Goal: Information Seeking & Learning: Understand process/instructions

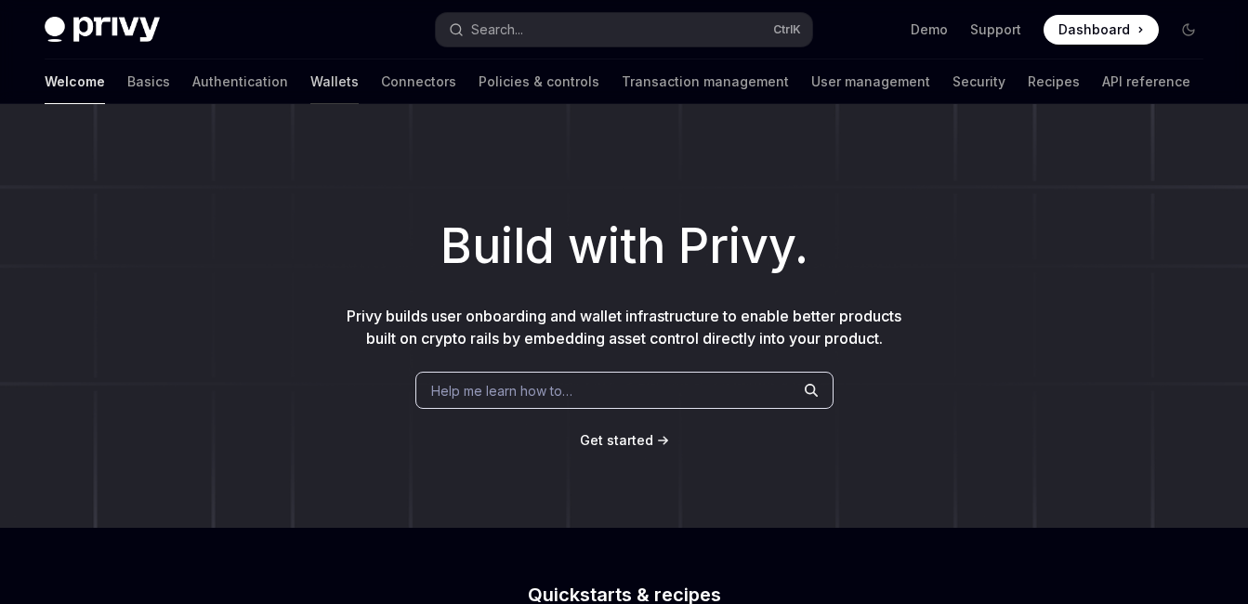
click at [310, 84] on link "Wallets" at bounding box center [334, 81] width 48 height 45
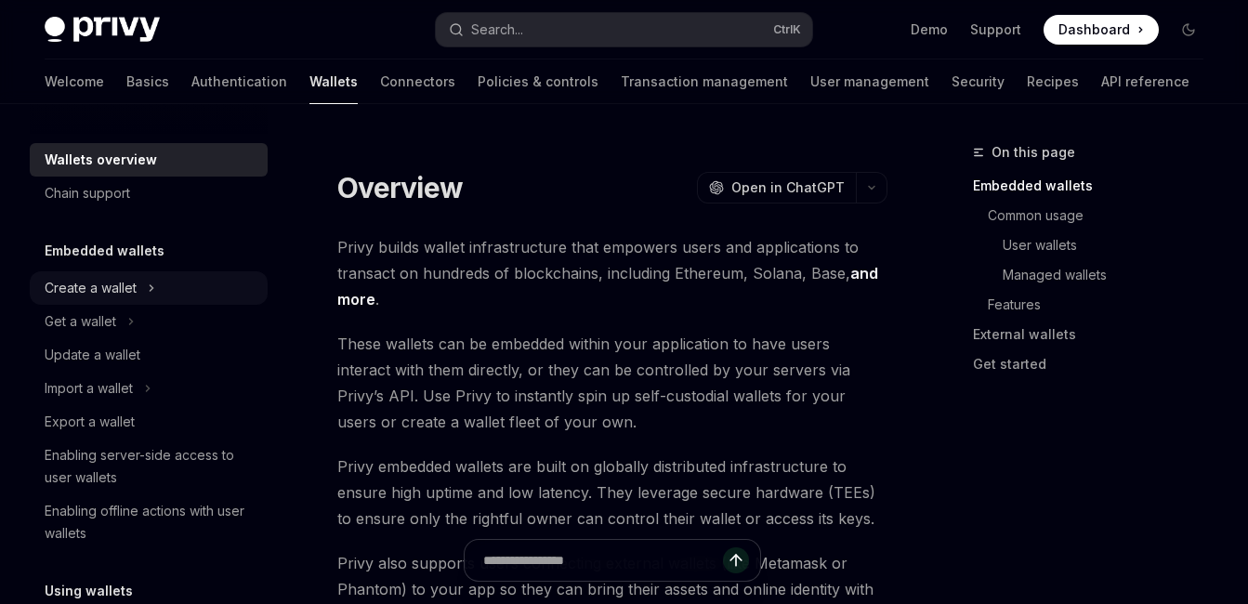
click at [155, 293] on div "Create a wallet" at bounding box center [149, 287] width 238 height 33
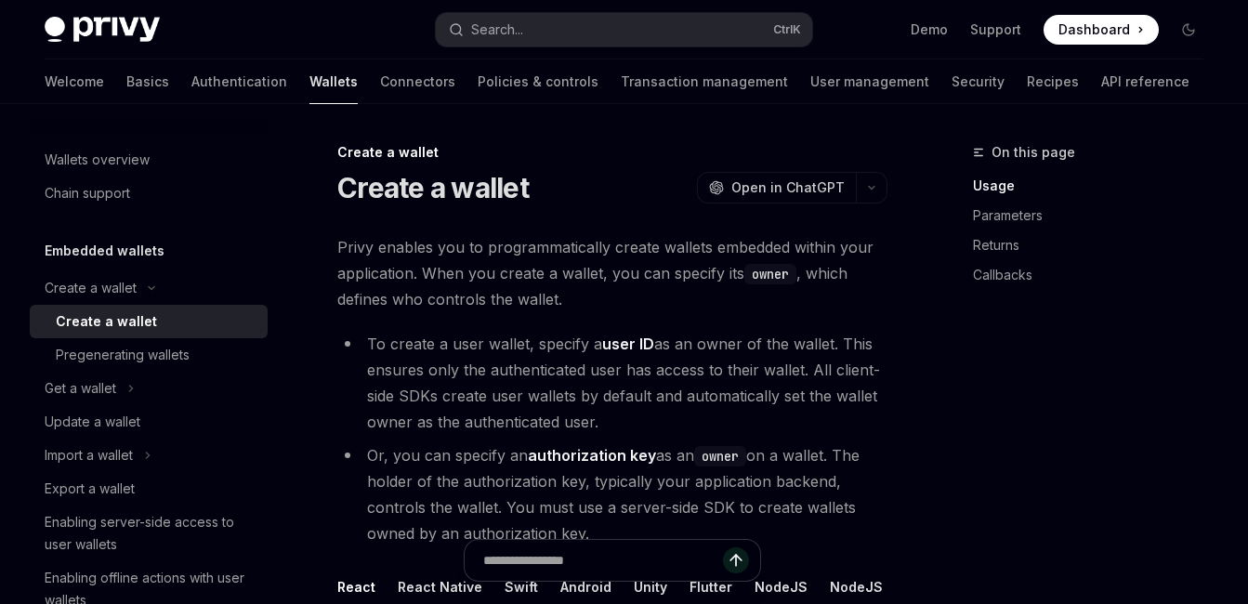
click at [117, 322] on div "Create a wallet" at bounding box center [106, 321] width 101 height 22
click at [87, 323] on div "Create a wallet" at bounding box center [106, 321] width 101 height 22
click at [132, 389] on icon at bounding box center [130, 388] width 7 height 22
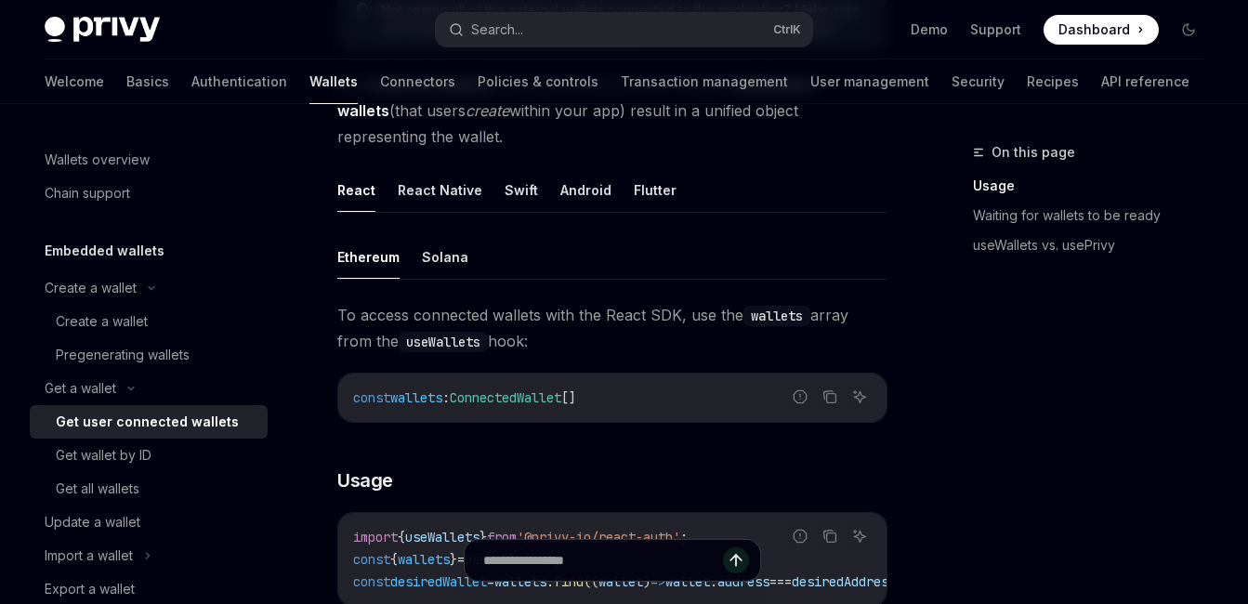
scroll to position [558, 0]
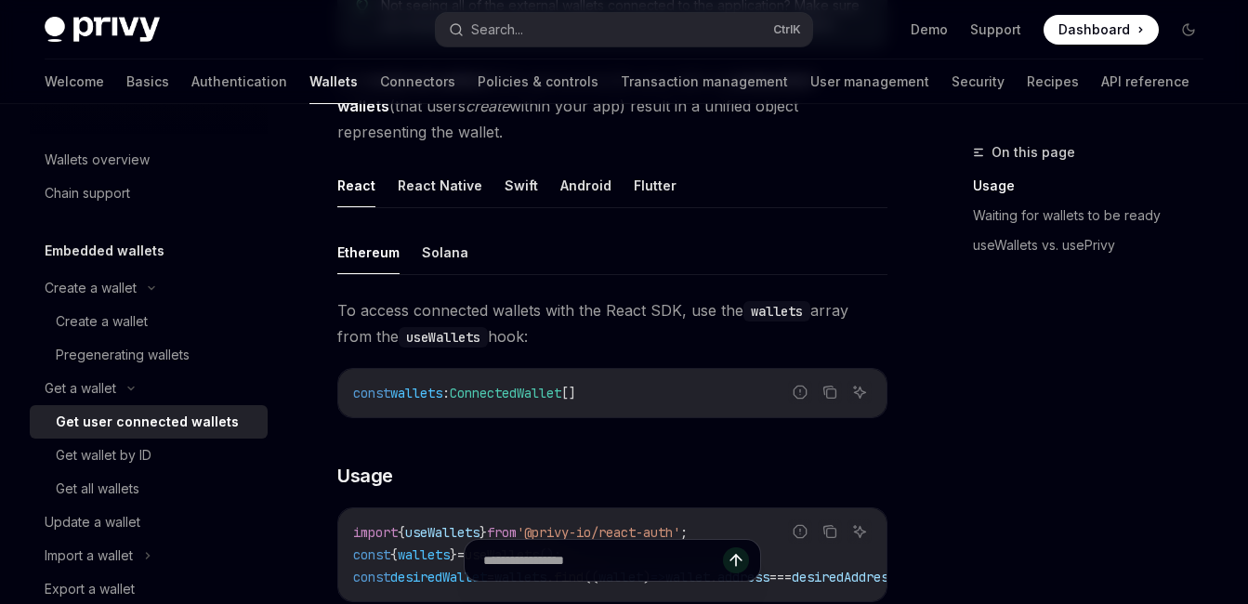
click at [507, 385] on span "ConnectedWallet" at bounding box center [506, 393] width 112 height 17
click at [576, 385] on span "[]" at bounding box center [568, 393] width 15 height 17
click at [649, 382] on code "const wallets : ConnectedWallet []" at bounding box center [612, 393] width 519 height 22
click at [449, 327] on code "useWallets" at bounding box center [443, 337] width 89 height 20
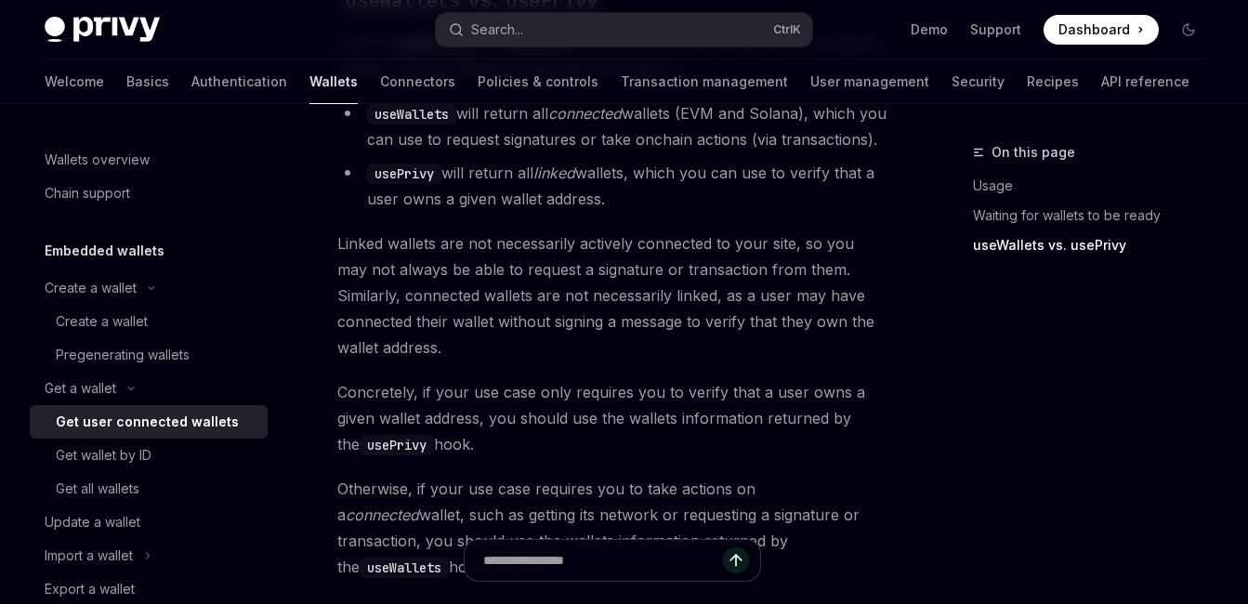
scroll to position [2114, 0]
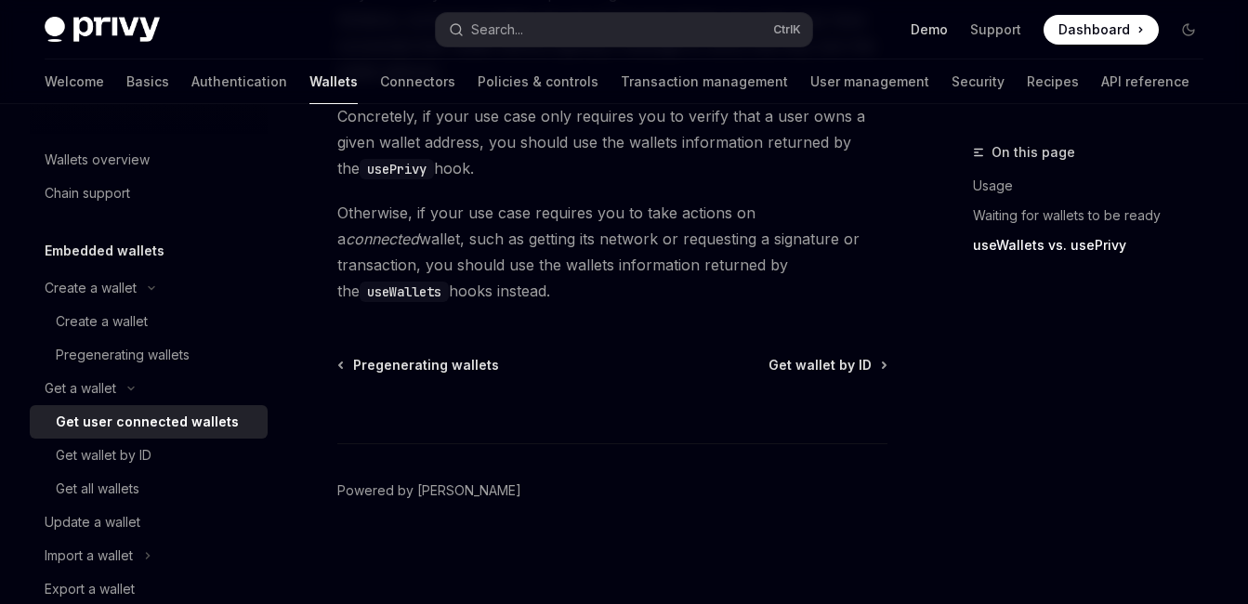
click at [940, 33] on link "Demo" at bounding box center [929, 29] width 37 height 19
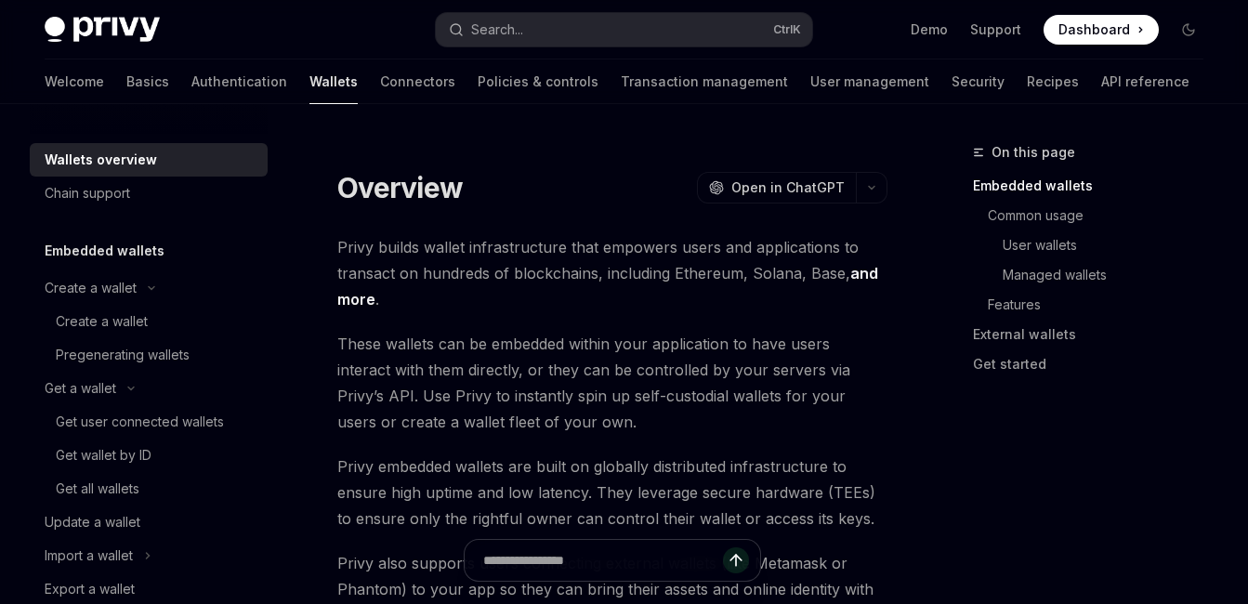
type textarea "*"
